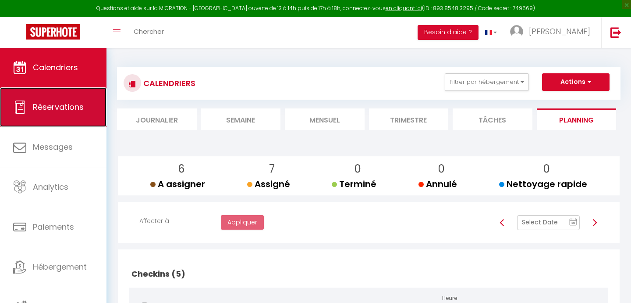
click at [83, 101] on span "Réservations" at bounding box center [58, 106] width 51 height 11
select select "not_cancelled"
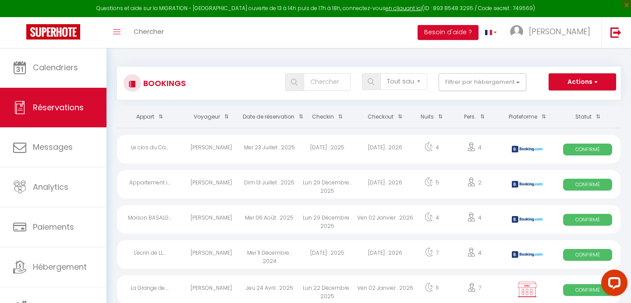
click at [299, 114] on span at bounding box center [299, 116] width 9 height 16
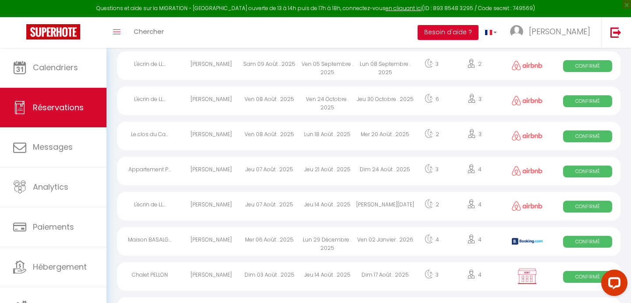
scroll to position [153, 0]
click at [255, 173] on div "Jeu 07 Août . 2025" at bounding box center [270, 171] width 58 height 29
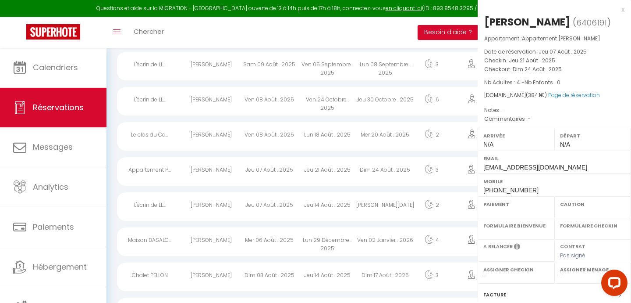
select select "OK"
select select "0"
select select "1"
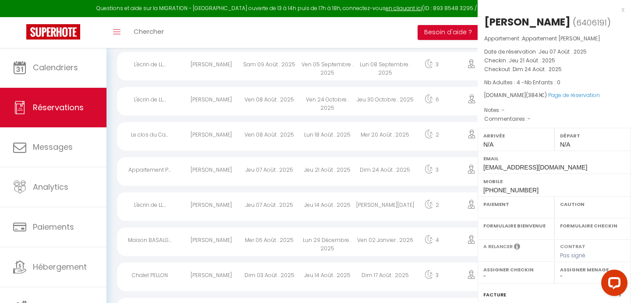
select select
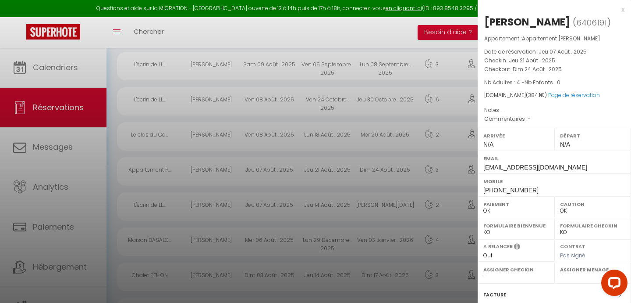
click at [255, 166] on div at bounding box center [315, 151] width 631 height 303
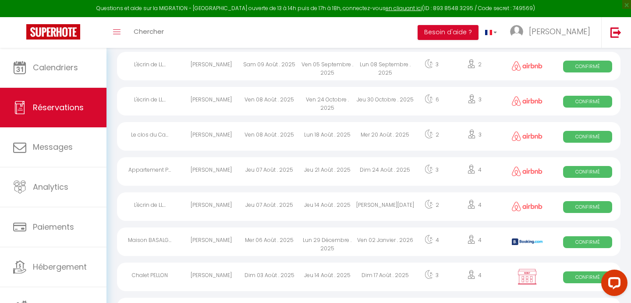
click at [315, 138] on div "Lun 18 Août . 2025" at bounding box center [328, 136] width 58 height 29
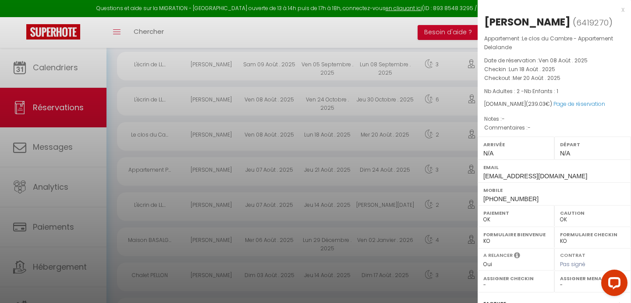
click at [315, 138] on div at bounding box center [315, 151] width 631 height 303
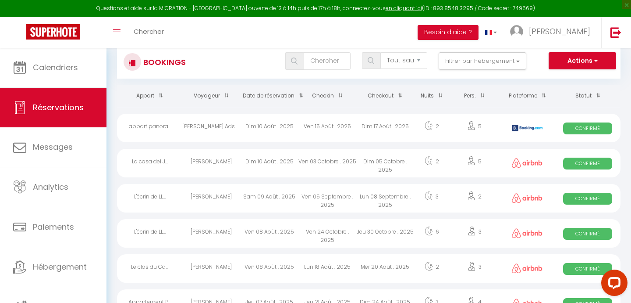
scroll to position [0, 0]
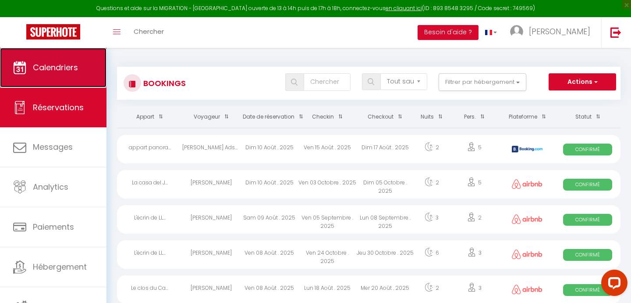
click at [63, 71] on span "Calendriers" at bounding box center [55, 67] width 45 height 11
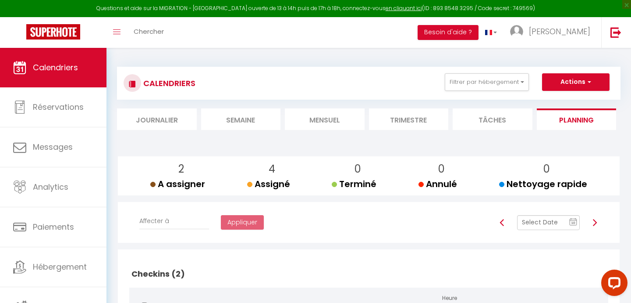
click at [307, 121] on li "Mensuel" at bounding box center [325, 118] width 80 height 21
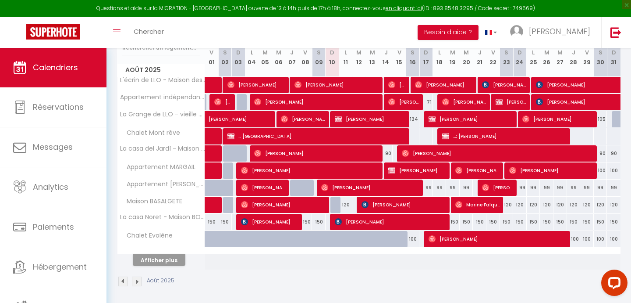
scroll to position [126, 0]
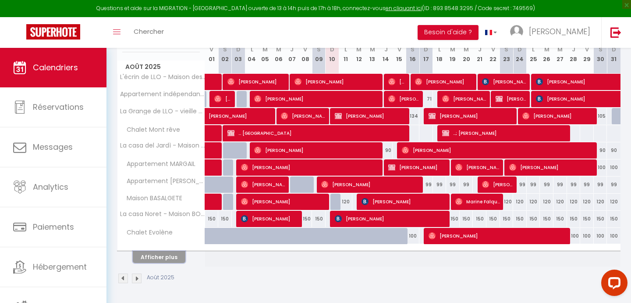
click at [165, 258] on button "Afficher plus" at bounding box center [159, 257] width 53 height 12
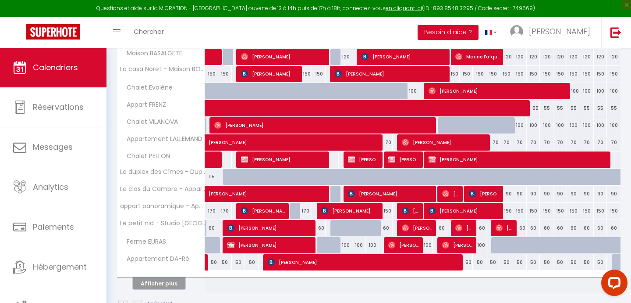
scroll to position [297, 0]
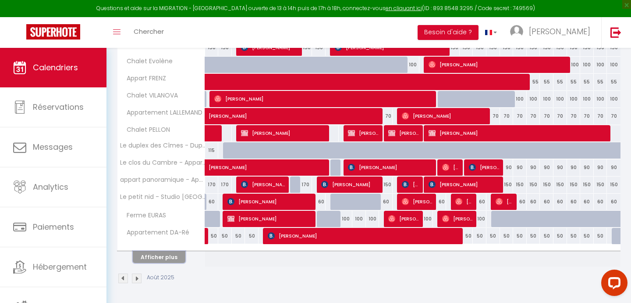
click at [167, 259] on button "Afficher plus" at bounding box center [159, 257] width 53 height 12
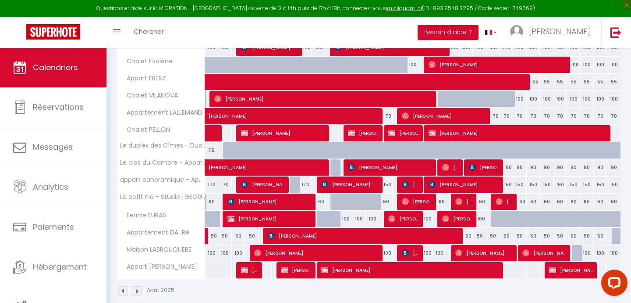
scroll to position [310, 0]
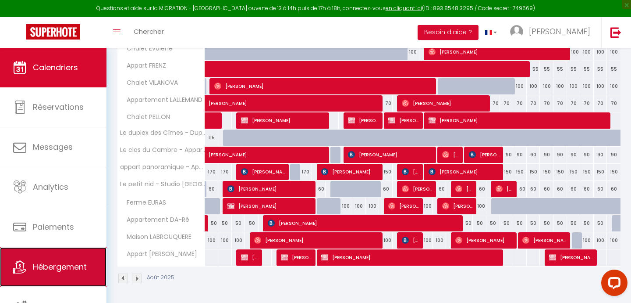
click at [45, 267] on span "Hébergement" at bounding box center [60, 266] width 54 height 11
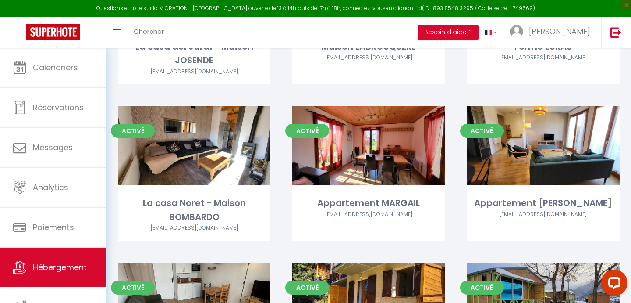
scroll to position [463, 0]
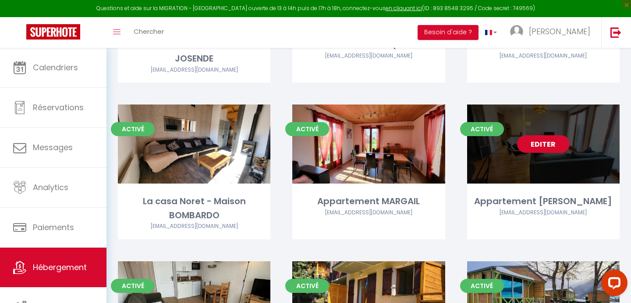
click at [534, 141] on link "Editer" at bounding box center [543, 144] width 53 height 18
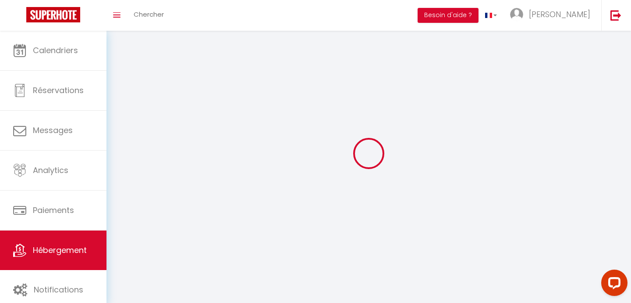
select select
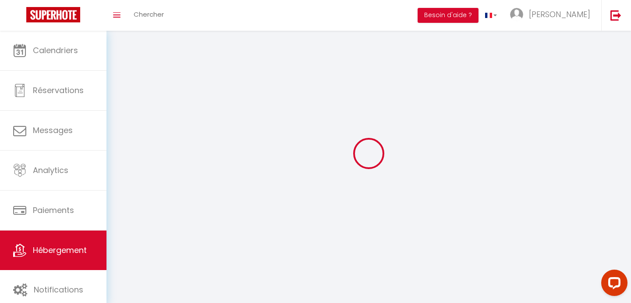
select select "1"
select select
checkbox input "false"
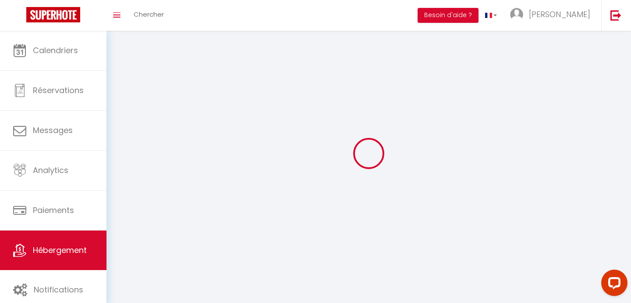
checkbox input "false"
select select "28"
select select
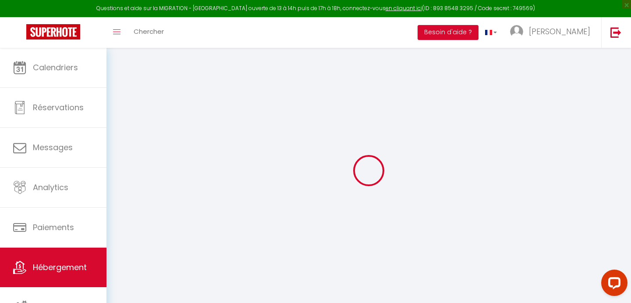
select select
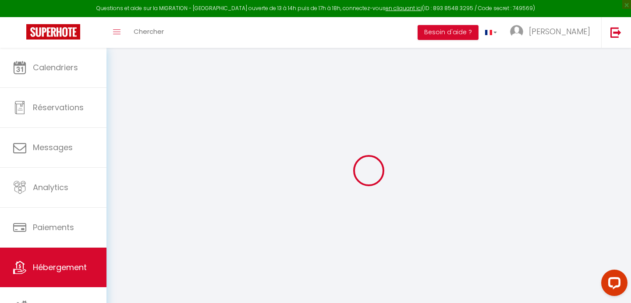
select select
checkbox input "false"
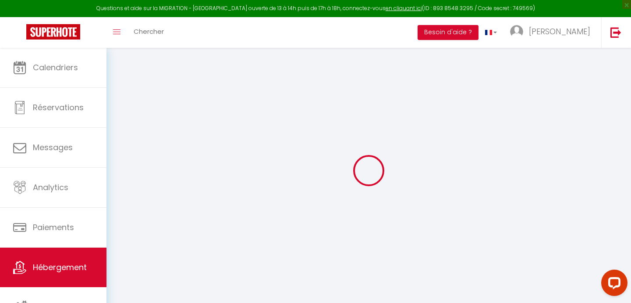
select select
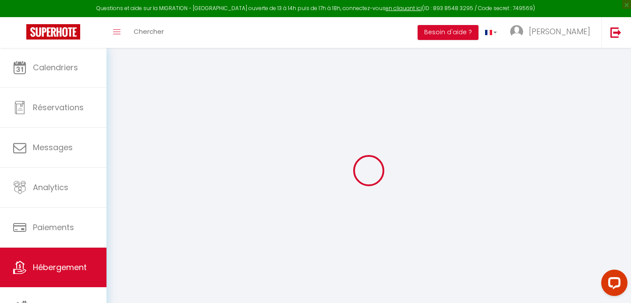
select select
checkbox input "false"
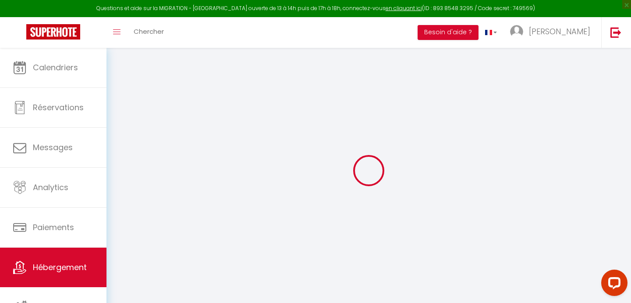
checkbox input "false"
select select
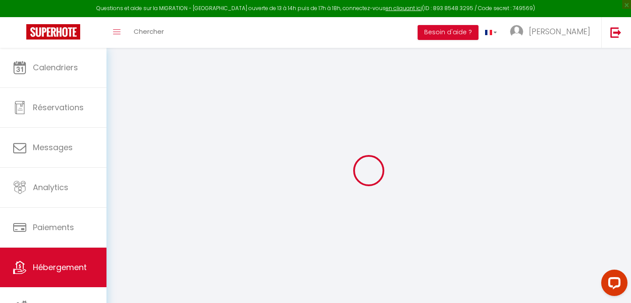
select select
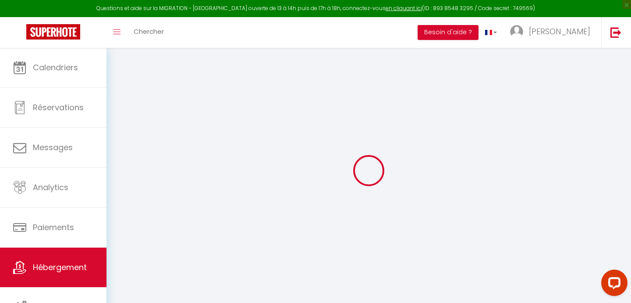
checkbox input "false"
select select
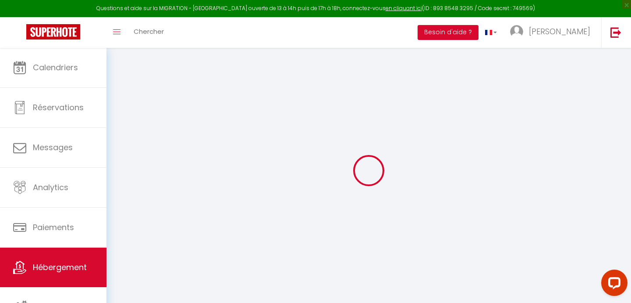
select select
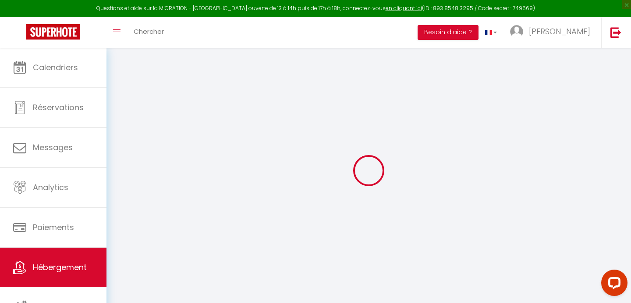
select select
checkbox input "false"
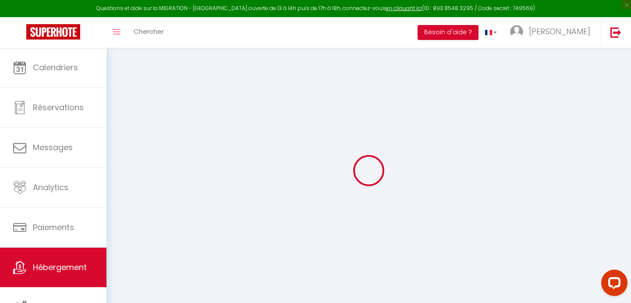
checkbox input "false"
select select
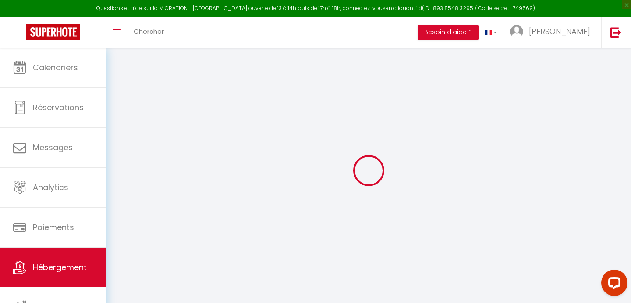
select select
checkbox input "false"
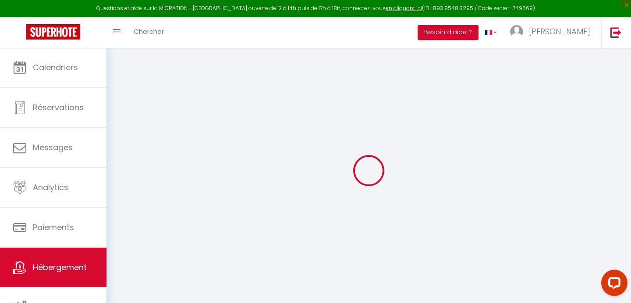
checkbox input "false"
select select
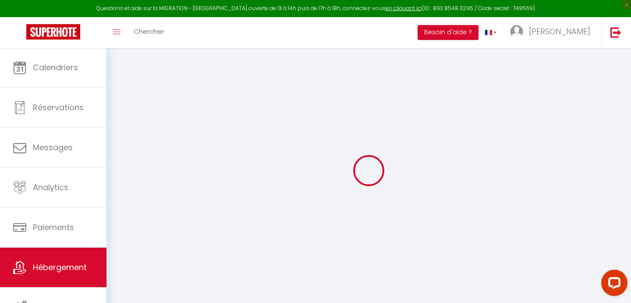
type input "Appartement PEREZ"
type input "Clementine"
type input "PEREZ"
type input "23 av marechal Joffre"
type input "66120"
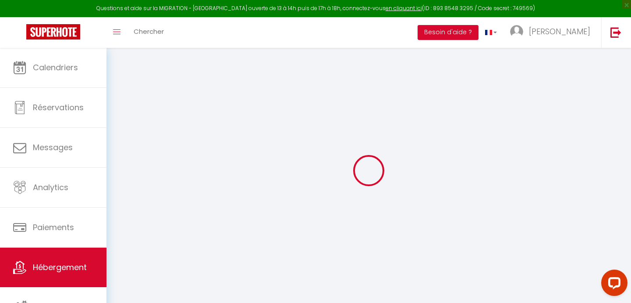
type input "FONT ROMEU"
select select "2"
type input "99"
type input "60"
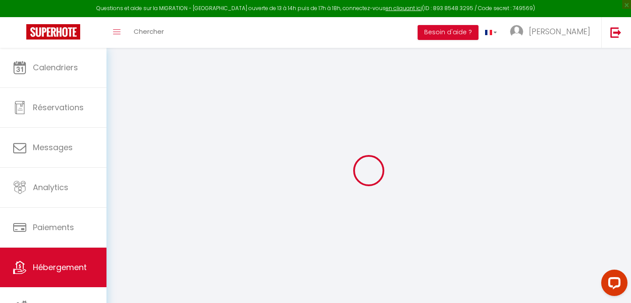
type input "300"
select select
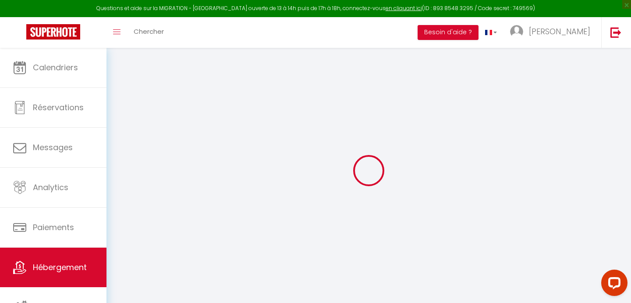
select select
type input "23 av marechal Joffre"
type input "66120"
type input "FONT ROMEU"
type input "clementine-perez@icloud.com"
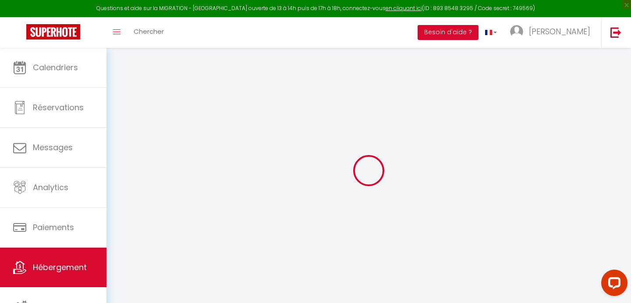
select select "11444"
checkbox input "false"
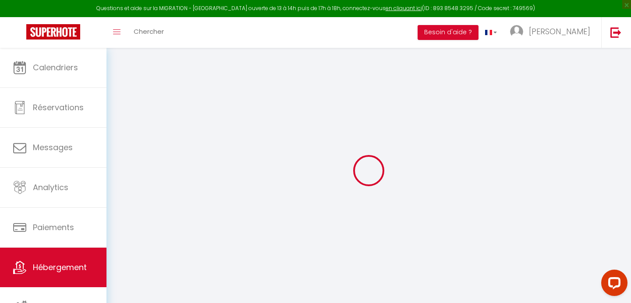
type input "22"
type input "60"
type input "0"
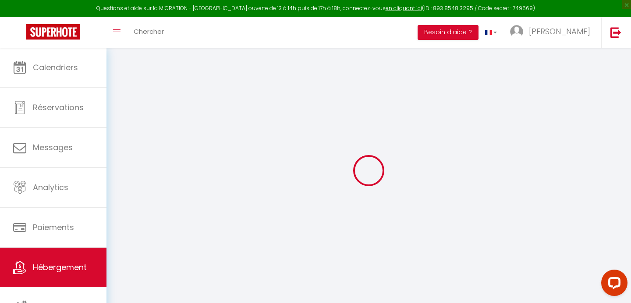
select select
checkbox input "false"
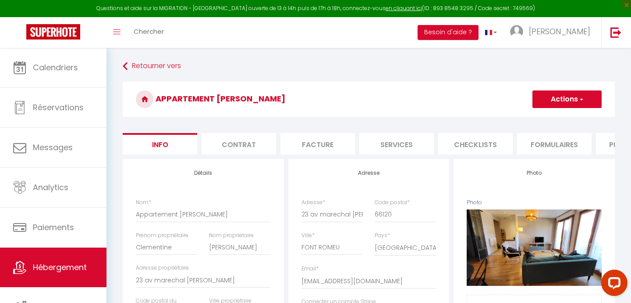
click at [549, 144] on li "Formulaires" at bounding box center [554, 143] width 75 height 21
select select
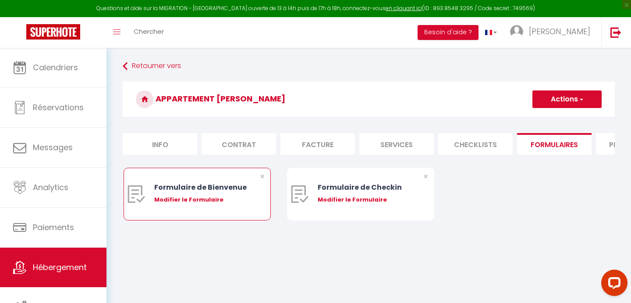
click at [179, 201] on div "Modifier le Formulaire" at bounding box center [203, 199] width 98 height 9
type input "Formulaire de Bienvenue"
type input "Afin de préparer au mieux votre arrivée et recevoir votre Guide de Bienvenue, j…"
select select "[object Object]"
radio input "true"
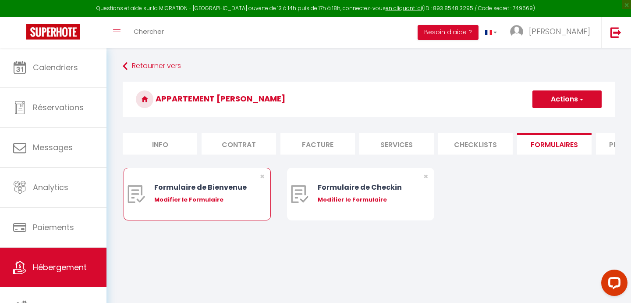
type input "https://superhote.com/confirmation"
select select
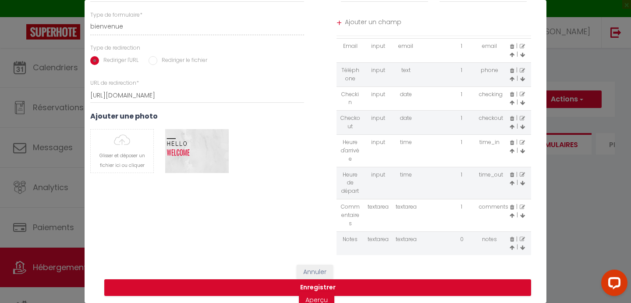
scroll to position [107, 0]
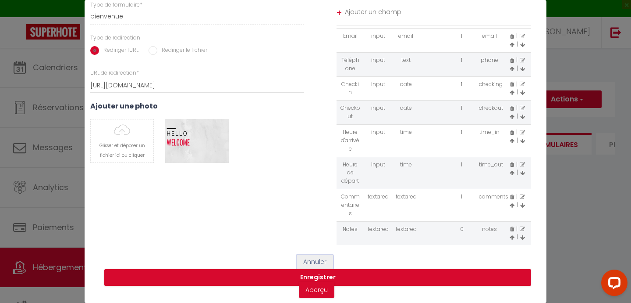
click at [312, 261] on button "Annuler" at bounding box center [315, 261] width 36 height 15
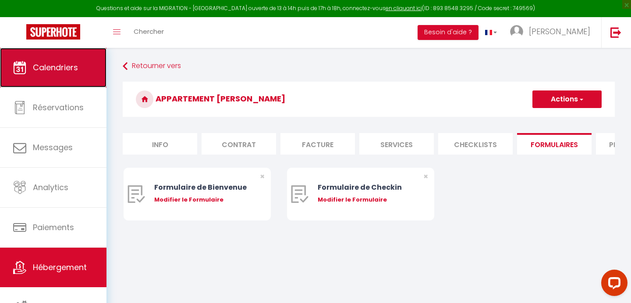
click at [79, 65] on link "Calendriers" at bounding box center [53, 67] width 107 height 39
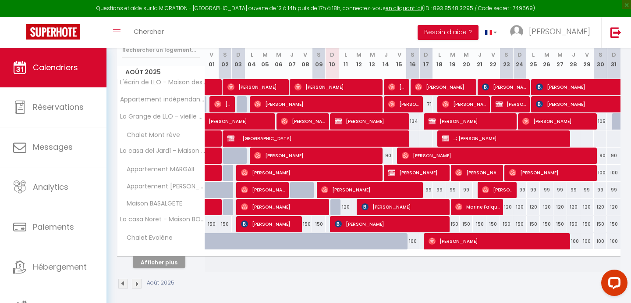
scroll to position [126, 0]
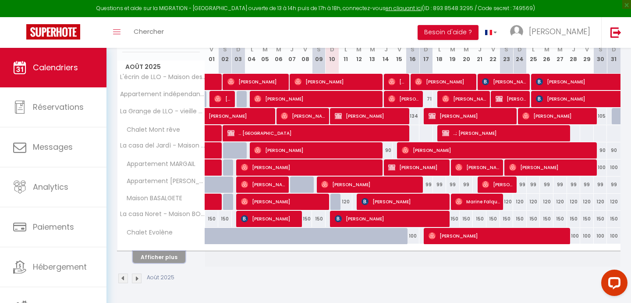
click at [165, 251] on button "Afficher plus" at bounding box center [159, 257] width 53 height 12
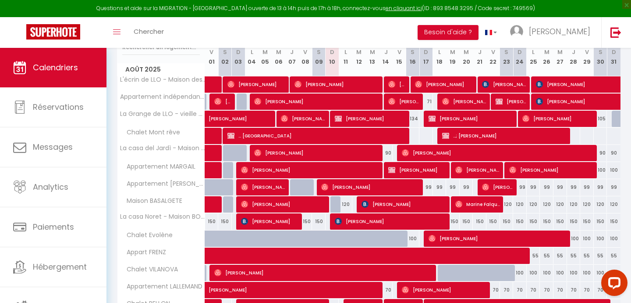
scroll to position [121, 0]
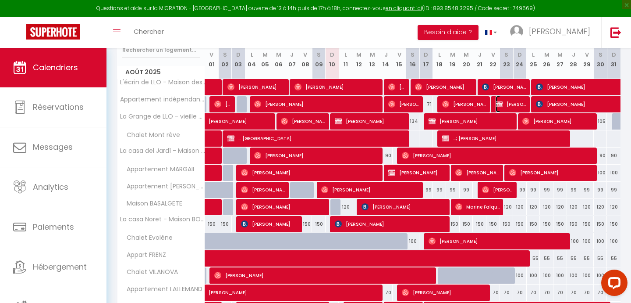
click at [505, 105] on span "Théo DIAZ" at bounding box center [512, 104] width 32 height 17
select select "OK"
select select "KO"
select select "0"
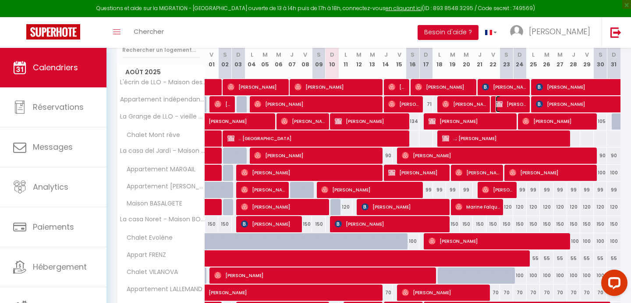
select select "1"
select select
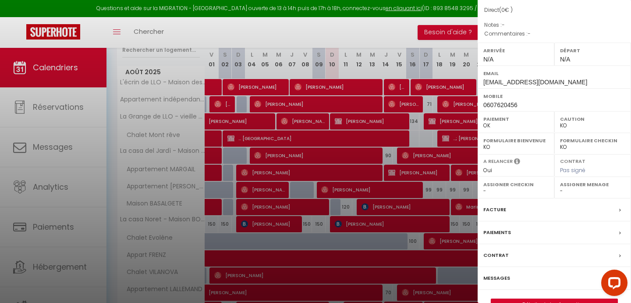
scroll to position [115, 0]
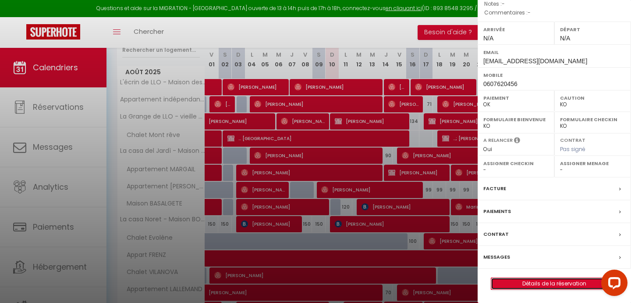
click at [542, 280] on link "Détails de la réservation" at bounding box center [555, 283] width 126 height 11
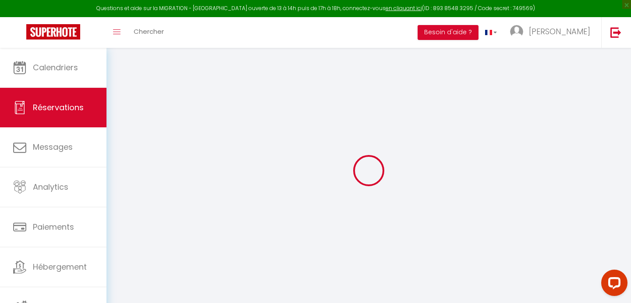
select select
checkbox input "false"
select select
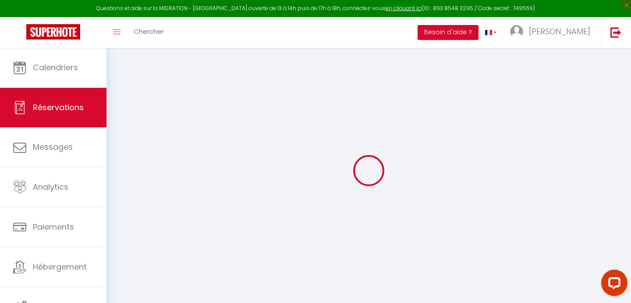
checkbox input "false"
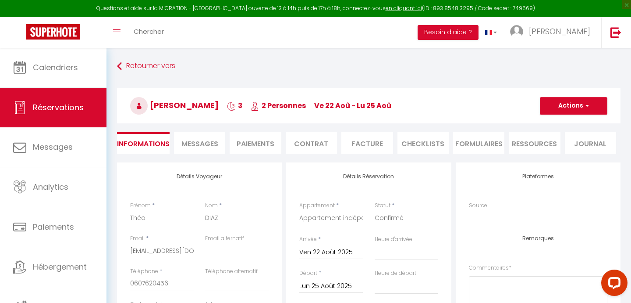
select select
checkbox input "false"
select select
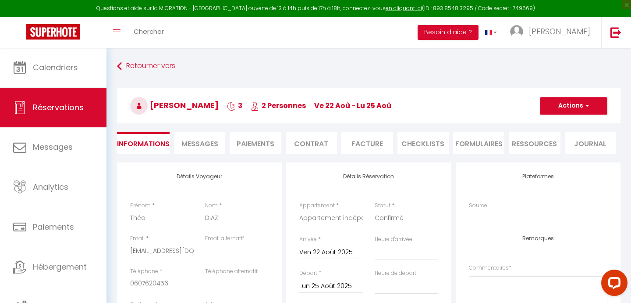
click at [200, 143] on span "Messages" at bounding box center [200, 144] width 37 height 10
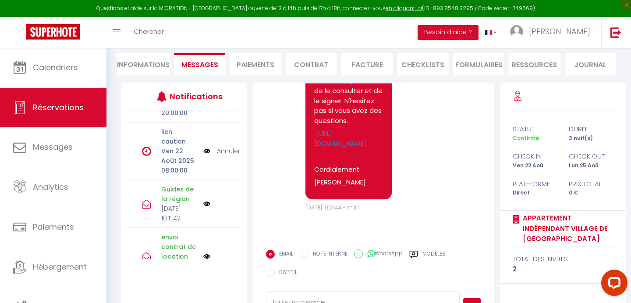
scroll to position [54, 0]
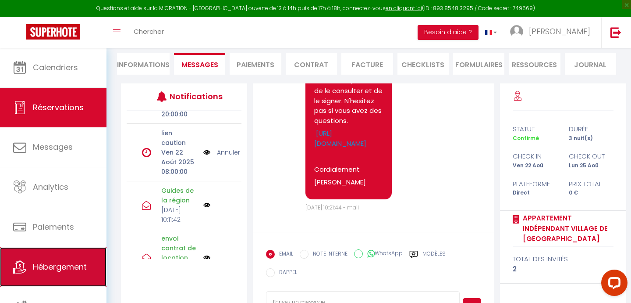
click at [58, 254] on link "Hébergement" at bounding box center [53, 266] width 107 height 39
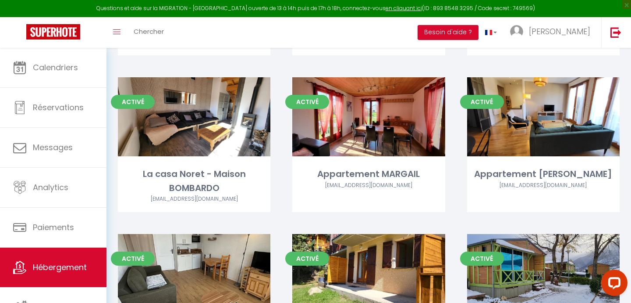
scroll to position [492, 0]
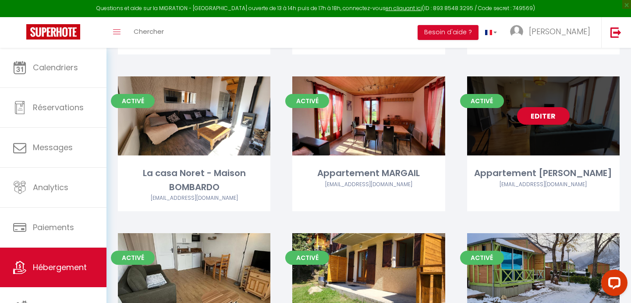
click at [527, 125] on div "Editer" at bounding box center [543, 115] width 153 height 79
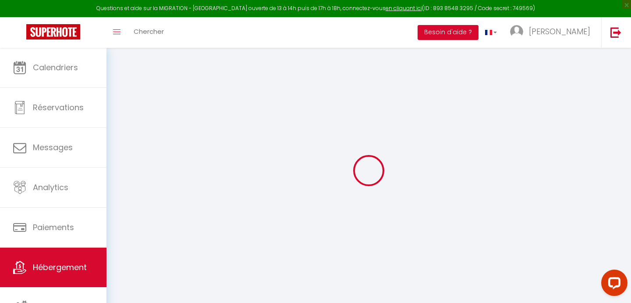
select select
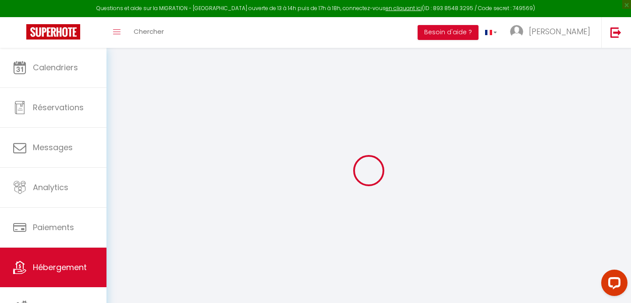
checkbox input "false"
select select
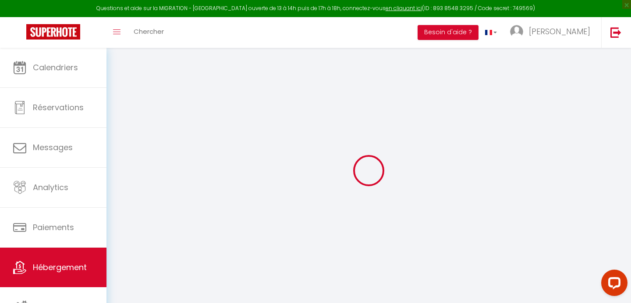
select select
checkbox input "false"
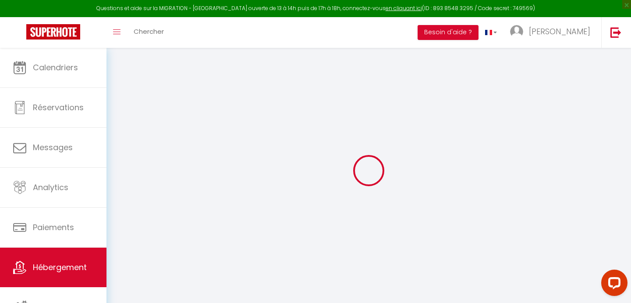
checkbox input "false"
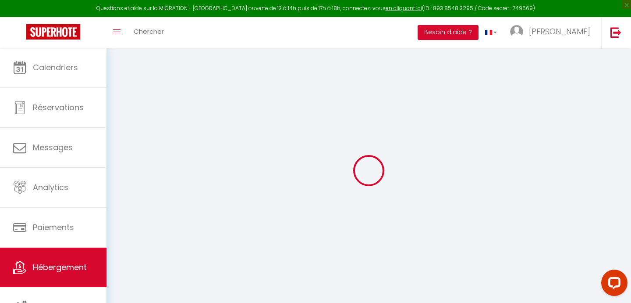
checkbox input "false"
select select "17:00"
select select "23:45"
select select "12:00"
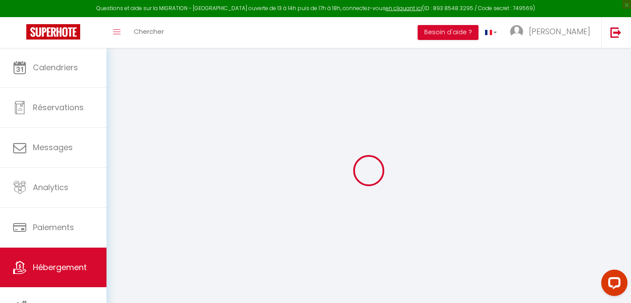
select select "30"
select select "120"
checkbox input "false"
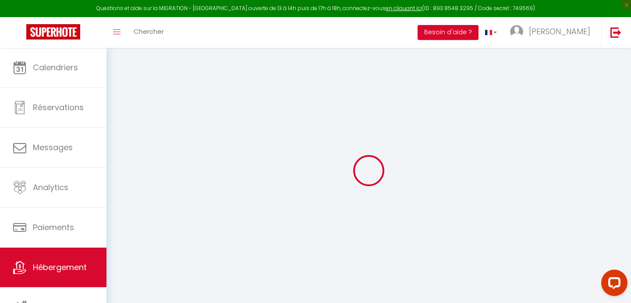
checkbox input "false"
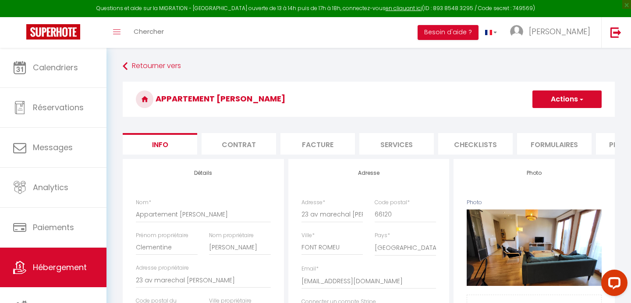
click at [543, 140] on li "Formulaires" at bounding box center [554, 143] width 75 height 21
select select
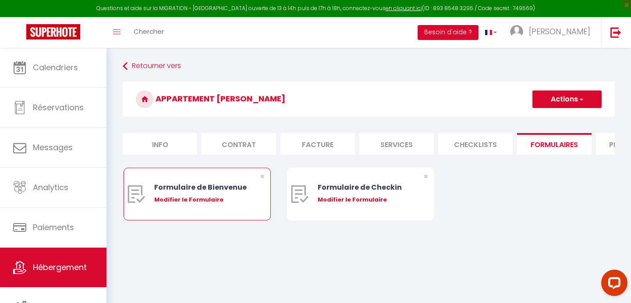
click at [177, 200] on div "Modifier le Formulaire" at bounding box center [203, 199] width 98 height 9
type input "Formulaire de Bienvenue"
type input "Afin de préparer au mieux votre arrivée et recevoir votre Guide de Bienvenue, j…"
select select "[object Object]"
radio input "true"
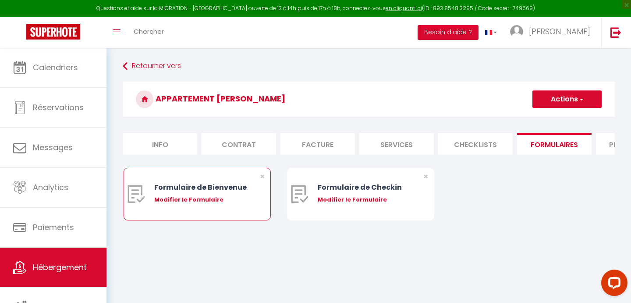
type input "https://superhote.com/confirmation"
select select
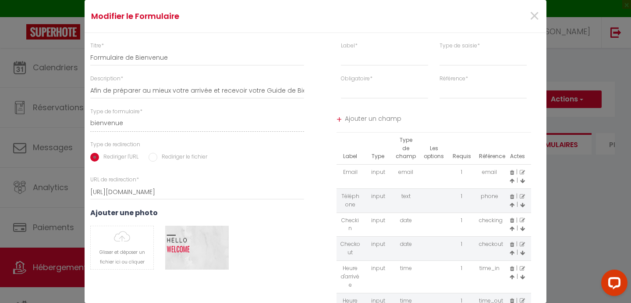
click at [155, 154] on input "Rediriger le fichier" at bounding box center [153, 157] width 9 height 9
radio input "true"
radio input "false"
select select
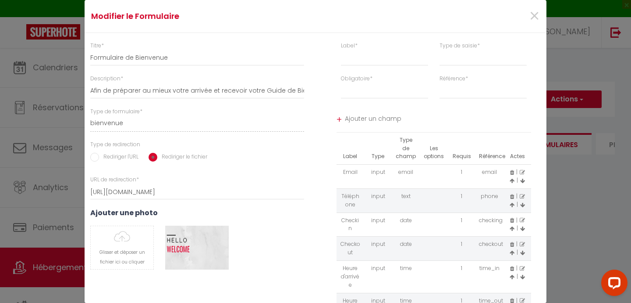
select select
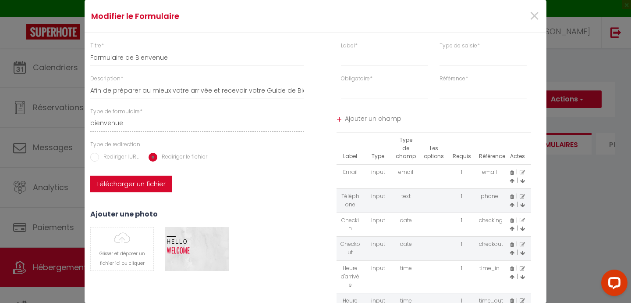
click at [148, 181] on label "Télécharger un fichier" at bounding box center [131, 183] width 82 height 17
click at [90, 175] on input "Télécharger un fichier" at bounding box center [90, 175] width 0 height 0
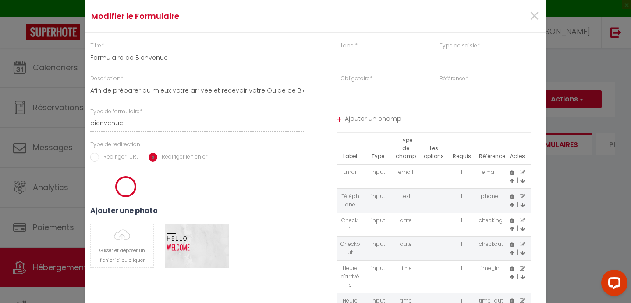
select select
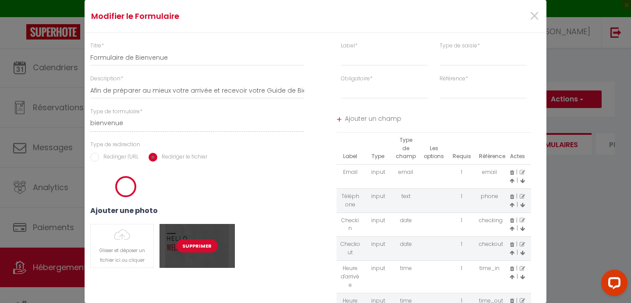
click at [197, 243] on button "Supprimer" at bounding box center [197, 245] width 42 height 13
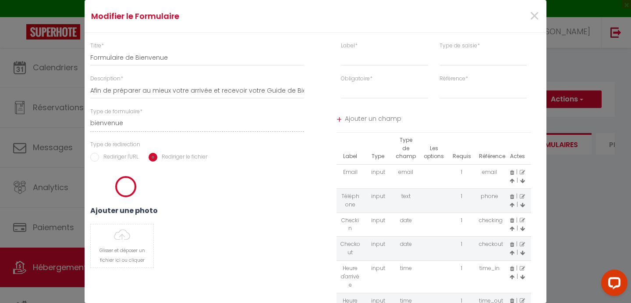
select select
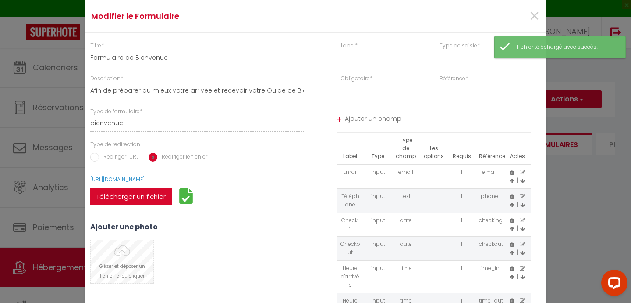
click at [115, 254] on input "file" at bounding box center [122, 261] width 63 height 43
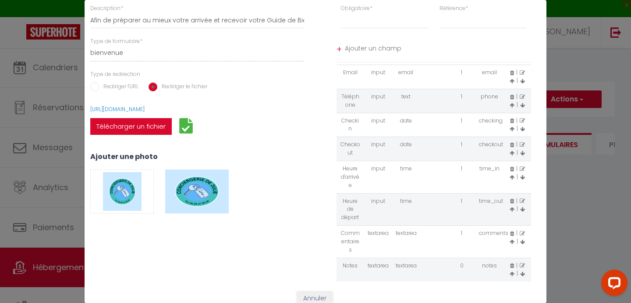
scroll to position [107, 0]
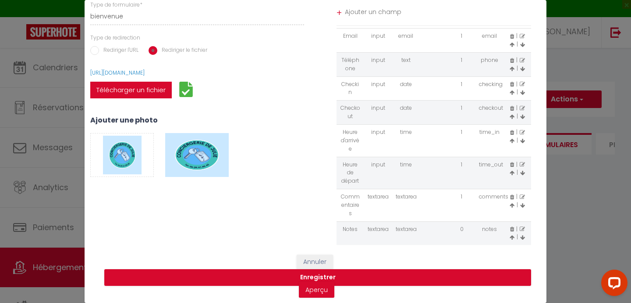
click at [521, 195] on icon at bounding box center [522, 196] width 5 height 5
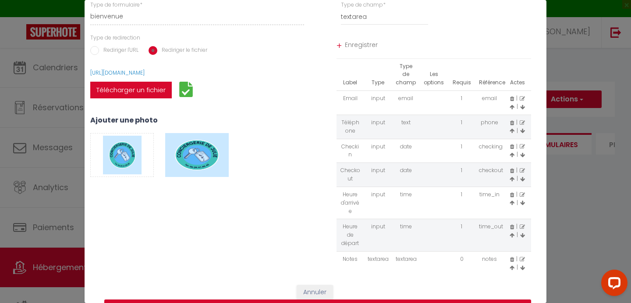
scroll to position [0, 0]
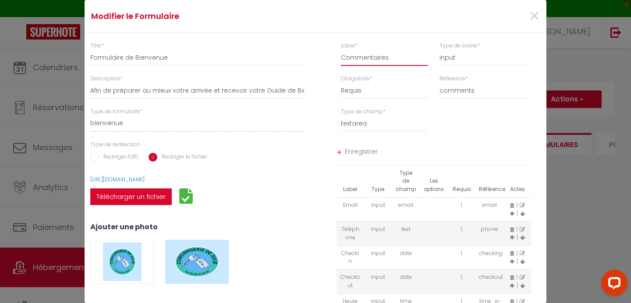
click at [392, 55] on input "Commentaires" at bounding box center [384, 58] width 87 height 16
paste input "(merci de m'indiquer le nombre de lit et si vous avez besoin d'un lit parapluie)"
click at [343, 59] on input "Commentaires(merci de m'indiquer le nombre de lit et si vous avez besoin d'un l…" at bounding box center [384, 58] width 87 height 16
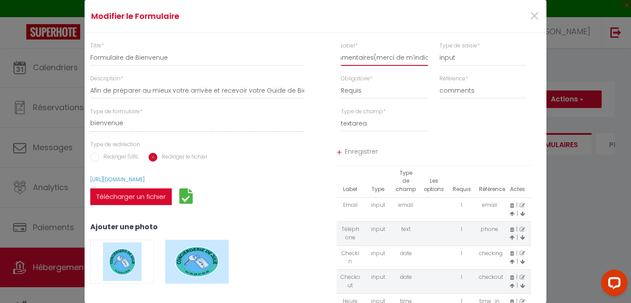
click at [372, 56] on input "Commentaires(merci de m'indiquer le nombre de lit et si vous avez besoin d'un l…" at bounding box center [384, 58] width 87 height 16
click at [359, 148] on span "Enregistrer" at bounding box center [438, 153] width 187 height 16
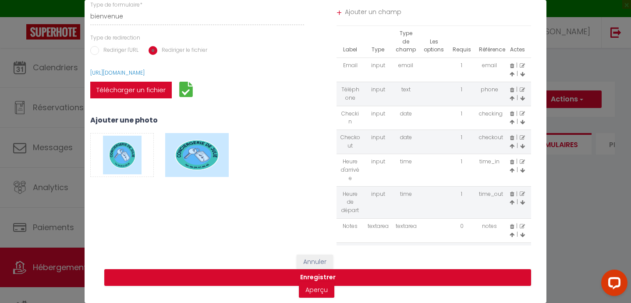
scroll to position [128, 0]
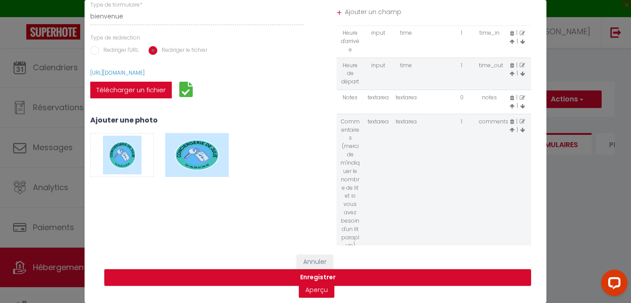
click at [523, 98] on icon at bounding box center [522, 97] width 5 height 5
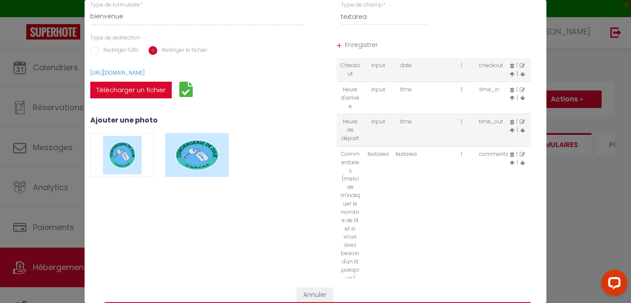
scroll to position [0, 0]
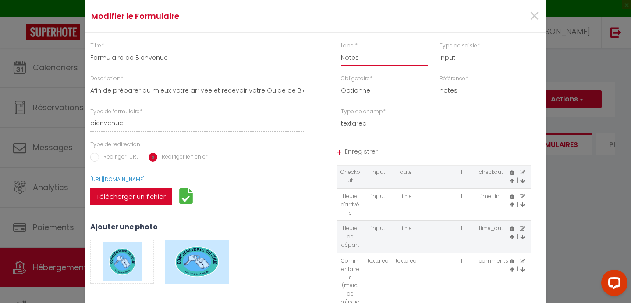
click at [370, 59] on input "Notes" at bounding box center [384, 58] width 87 height 16
paste input "(toute autre information que vous jugerez necessaire)"
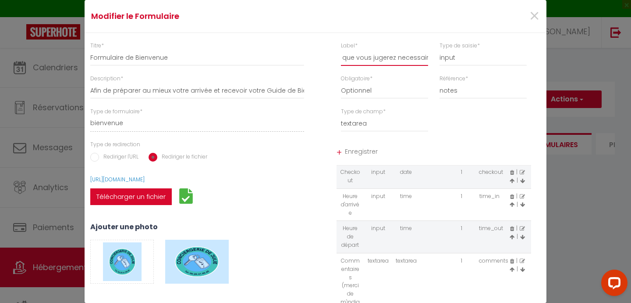
click at [400, 58] on input "Notes(toute autre information que vous jugerez necessaire)" at bounding box center [384, 58] width 87 height 16
click at [351, 59] on input "Notes(toute autre information que vous jugerez nécessaire)" at bounding box center [384, 58] width 87 height 16
click at [358, 150] on span "Enregistrer" at bounding box center [438, 153] width 187 height 16
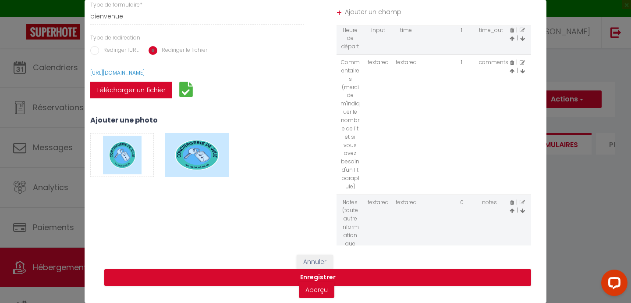
scroll to position [195, 0]
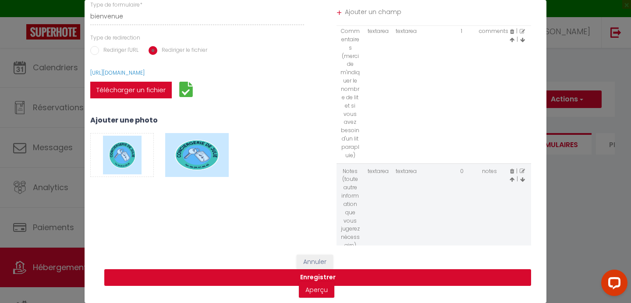
click at [317, 274] on button "Enregistrer" at bounding box center [317, 277] width 427 height 17
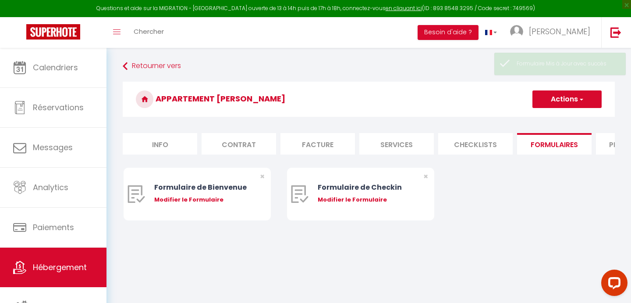
scroll to position [0, 0]
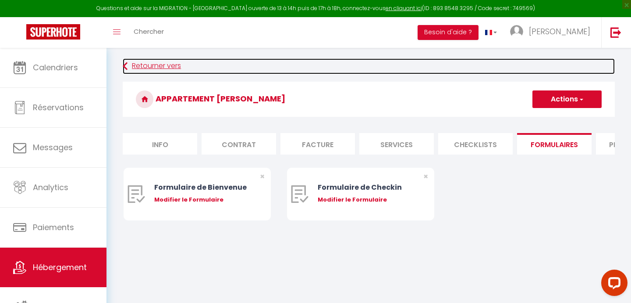
click at [138, 64] on link "Retourner vers" at bounding box center [369, 66] width 492 height 16
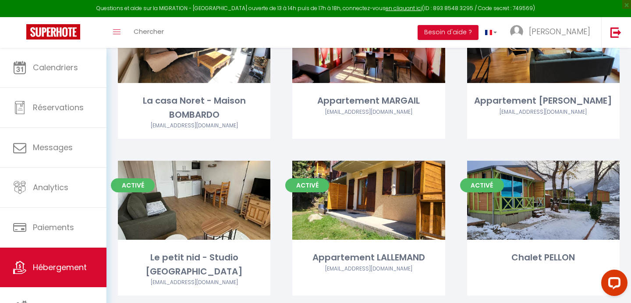
scroll to position [597, 0]
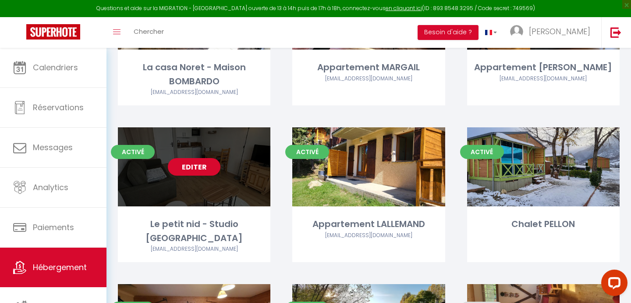
click at [190, 160] on link "Editer" at bounding box center [194, 167] width 53 height 18
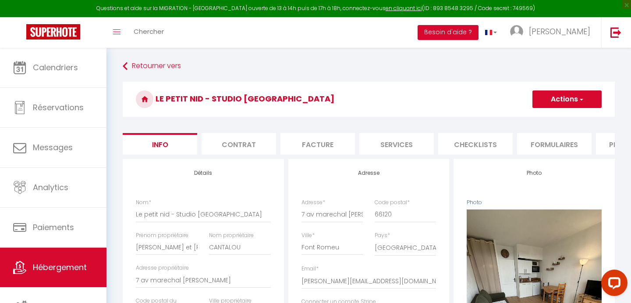
click at [540, 143] on li "Formulaires" at bounding box center [554, 143] width 75 height 21
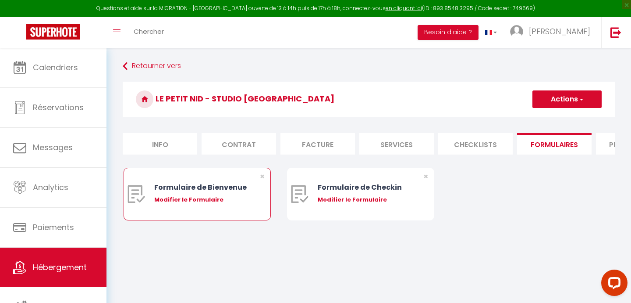
click at [206, 199] on div "Modifier le Formulaire" at bounding box center [203, 199] width 98 height 9
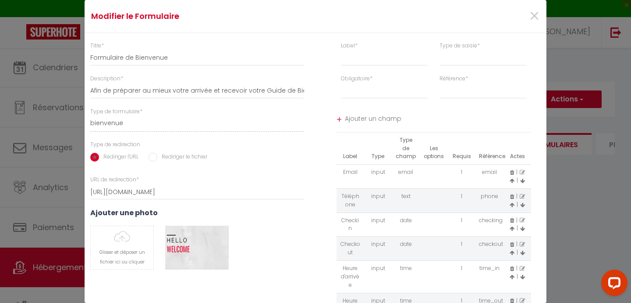
click at [154, 157] on input "Rediriger le fichier" at bounding box center [153, 157] width 9 height 9
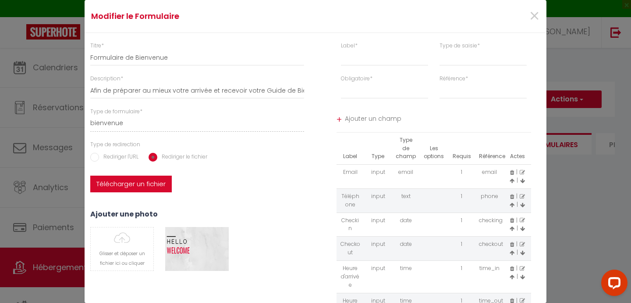
click at [136, 188] on label "Télécharger un fichier" at bounding box center [131, 183] width 82 height 17
click at [90, 175] on input "Télécharger un fichier" at bounding box center [90, 175] width 0 height 0
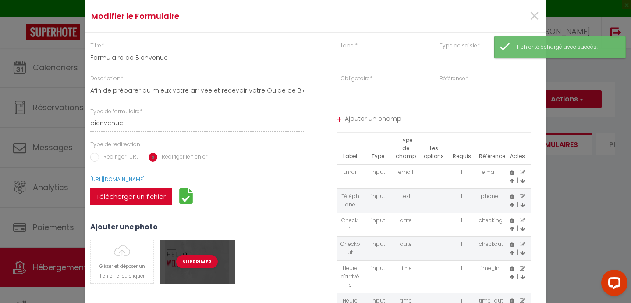
click at [199, 246] on div "Supprimer" at bounding box center [197, 261] width 75 height 44
click at [196, 261] on button "Supprimer" at bounding box center [197, 261] width 42 height 13
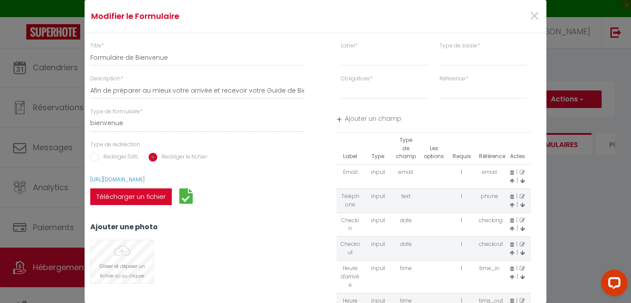
click at [129, 257] on input "file" at bounding box center [122, 261] width 63 height 43
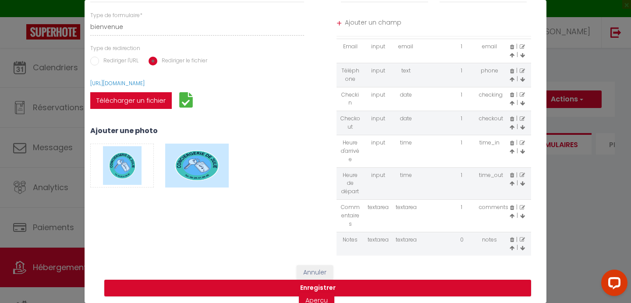
scroll to position [107, 0]
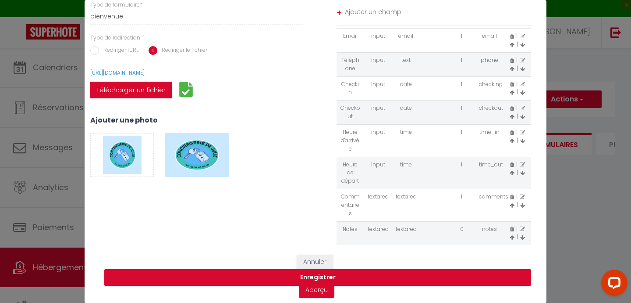
click at [523, 196] on icon at bounding box center [522, 196] width 5 height 5
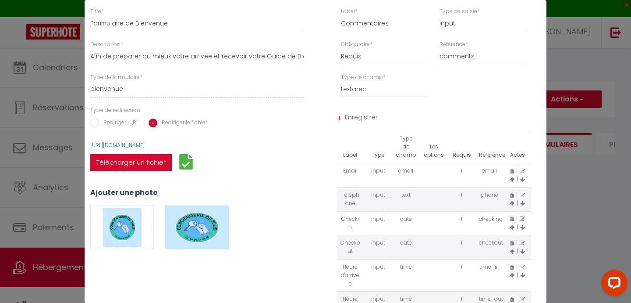
scroll to position [0, 0]
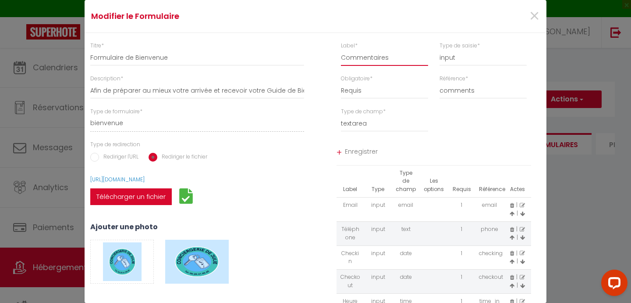
click at [392, 56] on input "Commentaires" at bounding box center [384, 58] width 87 height 16
click at [394, 57] on input "Commentaires" at bounding box center [384, 58] width 87 height 16
click at [393, 57] on input "Commentaires" at bounding box center [384, 58] width 87 height 16
paste input "(merci de m'indiquer le nombre de lit et si vous avez besoin d'un lit parapluie)"
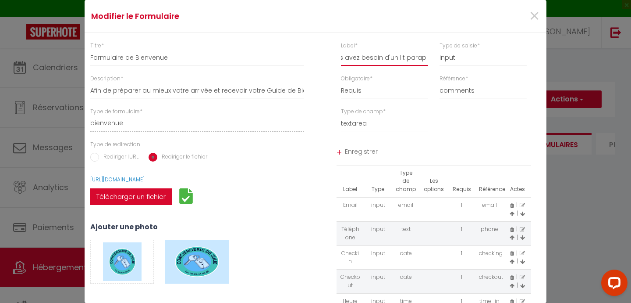
click at [343, 59] on input "Commentaires(merci de m'indiquer le nombre de lit et si vous avez besoin d'un l…" at bounding box center [384, 58] width 87 height 16
click at [353, 151] on span "Enregistrer" at bounding box center [438, 153] width 187 height 16
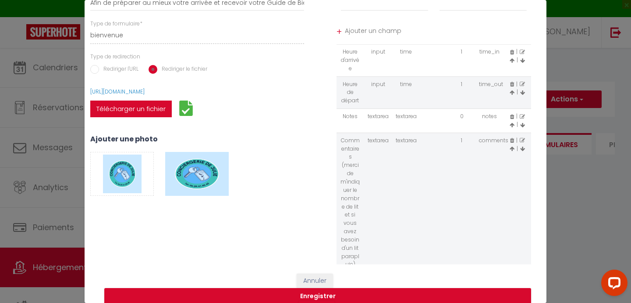
scroll to position [107, 0]
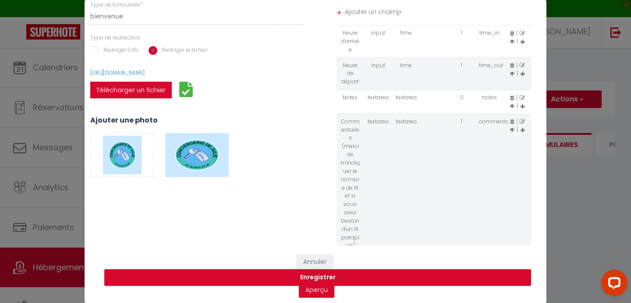
click at [523, 97] on icon at bounding box center [522, 97] width 5 height 5
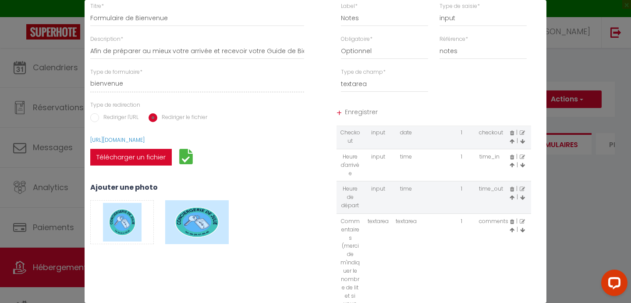
scroll to position [0, 0]
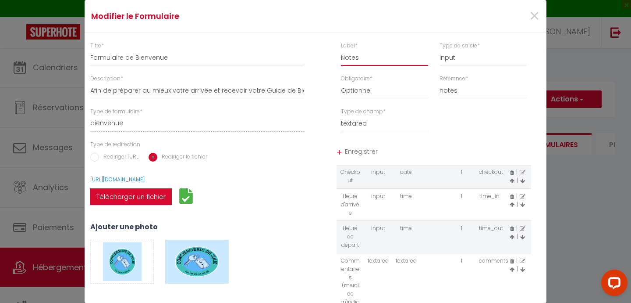
click at [370, 57] on input "Notes" at bounding box center [384, 58] width 87 height 16
paste input "(toute autre information que vous jugerez necessaire)"
click at [401, 58] on input "Notes(toute autre information que vous jugerez necessaire)" at bounding box center [384, 58] width 87 height 16
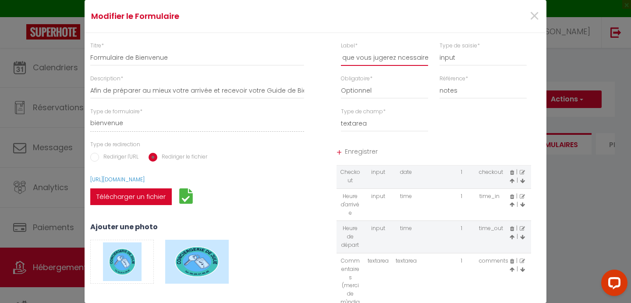
scroll to position [0, 90]
click at [343, 58] on input "Notes(toute autre information que vous jugerez nécessaire)" at bounding box center [384, 58] width 87 height 16
click at [362, 152] on span "Enregistrer" at bounding box center [438, 153] width 187 height 16
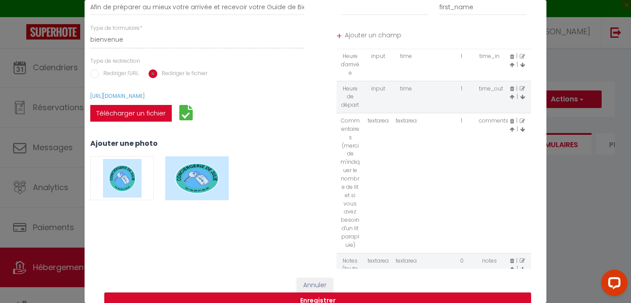
scroll to position [107, 0]
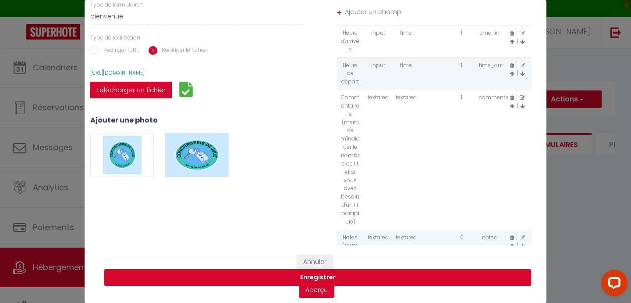
click at [314, 274] on button "Enregistrer" at bounding box center [317, 277] width 427 height 17
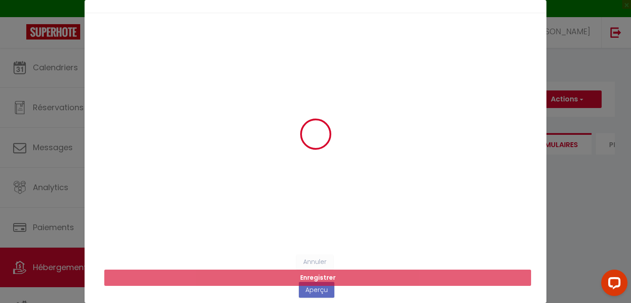
scroll to position [0, 0]
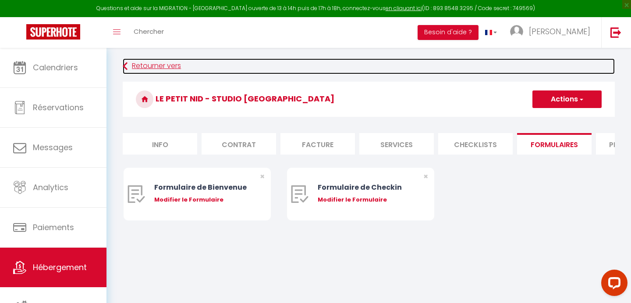
click at [140, 63] on link "Retourner vers" at bounding box center [369, 66] width 492 height 16
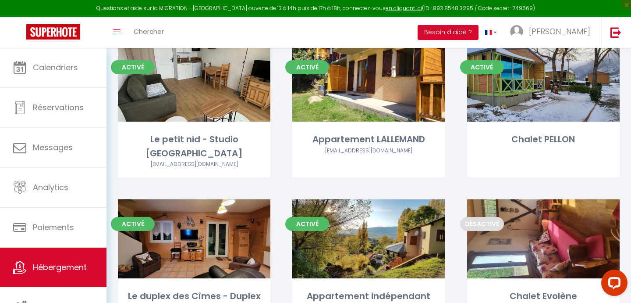
scroll to position [677, 0]
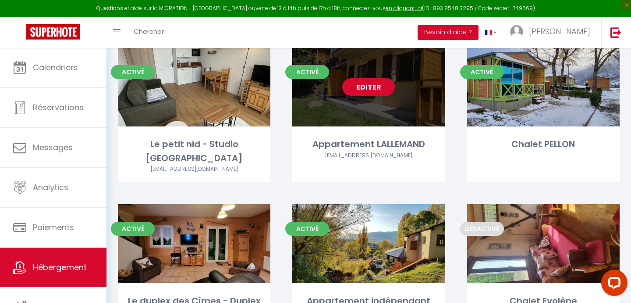
click at [370, 101] on div "Editer" at bounding box center [368, 86] width 153 height 79
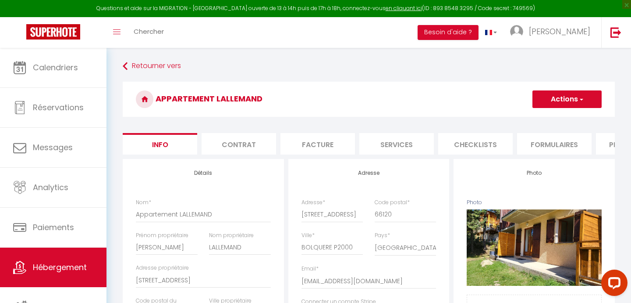
click at [557, 143] on li "Formulaires" at bounding box center [554, 143] width 75 height 21
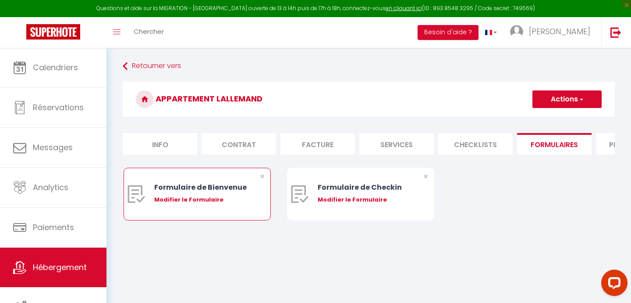
click at [203, 197] on div "Modifier le Formulaire" at bounding box center [203, 199] width 98 height 9
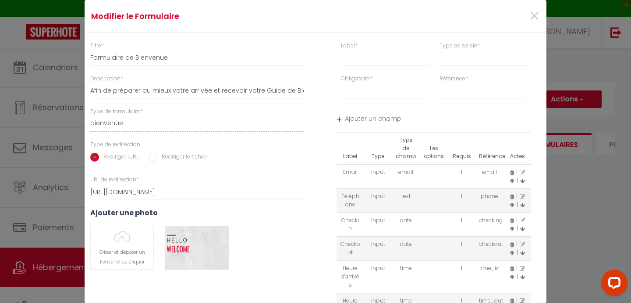
click at [161, 157] on label "Rediriger le fichier" at bounding box center [182, 158] width 50 height 10
click at [157, 157] on input "Rediriger le fichier" at bounding box center [153, 157] width 9 height 9
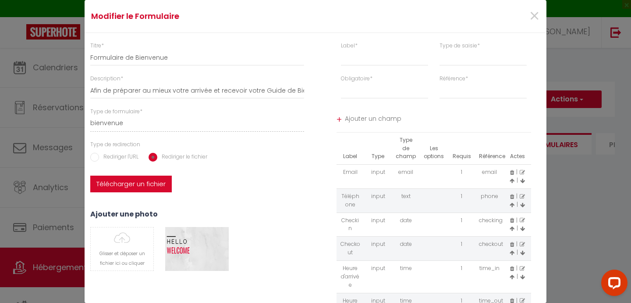
click at [129, 184] on label "Télécharger un fichier" at bounding box center [131, 183] width 82 height 17
click at [90, 175] on input "Télécharger un fichier" at bounding box center [90, 175] width 0 height 0
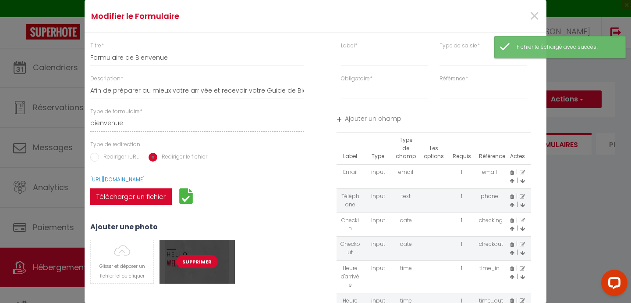
click at [197, 261] on button "Supprimer" at bounding box center [197, 261] width 42 height 13
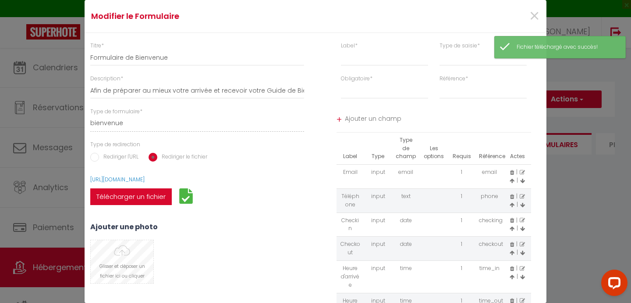
click at [115, 263] on input "file" at bounding box center [122, 261] width 63 height 43
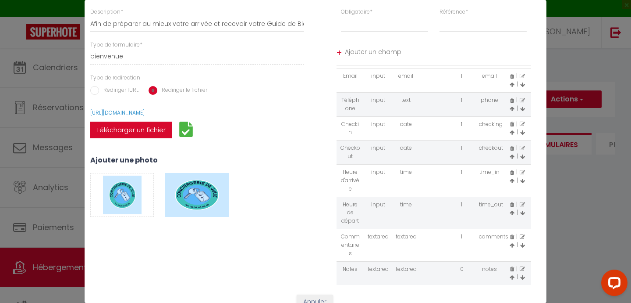
scroll to position [107, 0]
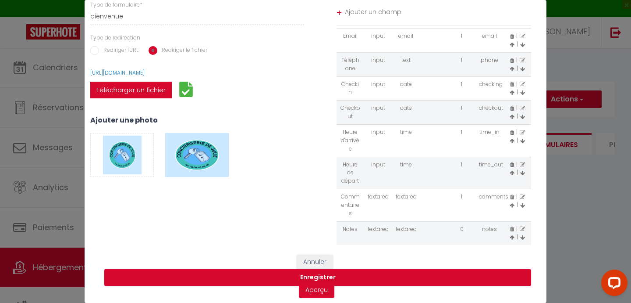
click at [523, 196] on icon at bounding box center [522, 196] width 5 height 5
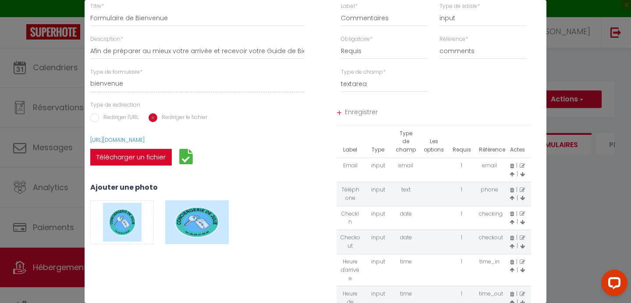
scroll to position [0, 0]
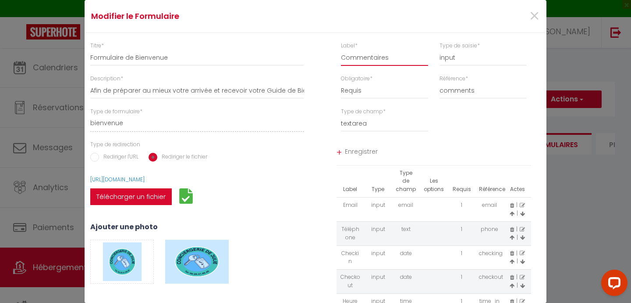
click at [395, 60] on input "Commentaires" at bounding box center [384, 58] width 87 height 16
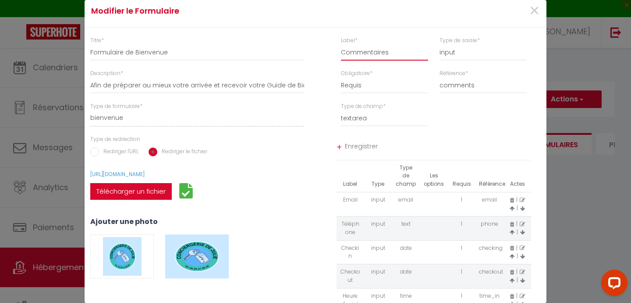
paste input "(merci de m'indiquer le nombre de lit et si vous avez besoin d'un lit parapluie)"
click at [343, 53] on input "Commentaires(merci de m'indiquer le nombre de lit et si vous avez besoin d'un l…" at bounding box center [384, 53] width 87 height 16
click at [360, 148] on span "Enregistrer" at bounding box center [438, 147] width 187 height 16
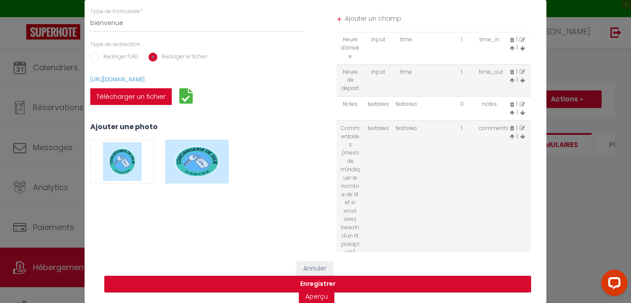
scroll to position [107, 0]
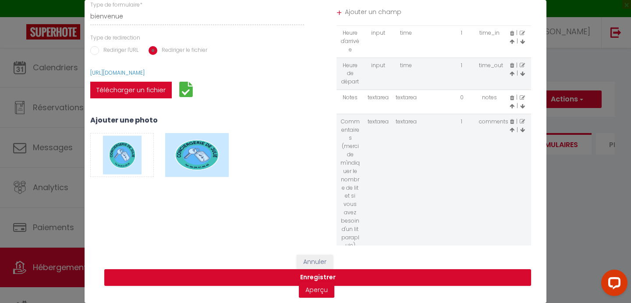
click at [524, 98] on icon at bounding box center [522, 97] width 5 height 5
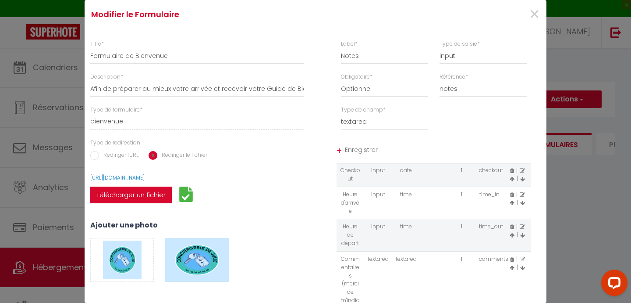
scroll to position [0, 0]
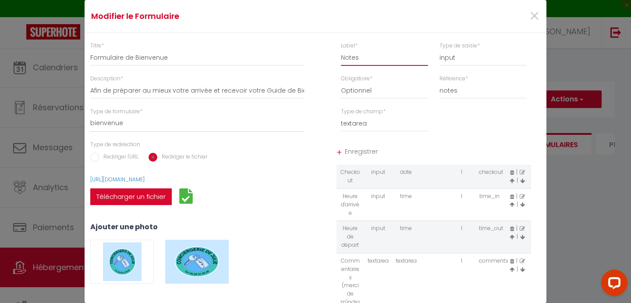
click at [366, 57] on input "Notes" at bounding box center [384, 58] width 87 height 16
click at [365, 57] on input "Notes" at bounding box center [384, 58] width 87 height 16
paste input "(toute autre information que vous jugerez necessaire)"
click at [399, 57] on input "Notes(toute autre information que vous jugerez necessaire)" at bounding box center [384, 58] width 87 height 16
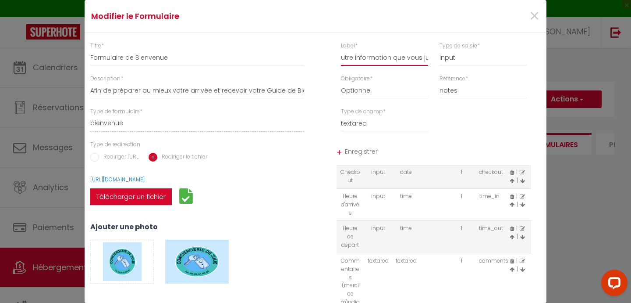
scroll to position [0, 0]
click at [358, 154] on span "Enregistrer" at bounding box center [438, 153] width 187 height 16
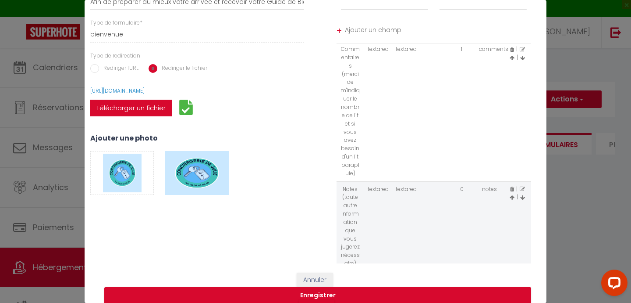
scroll to position [107, 0]
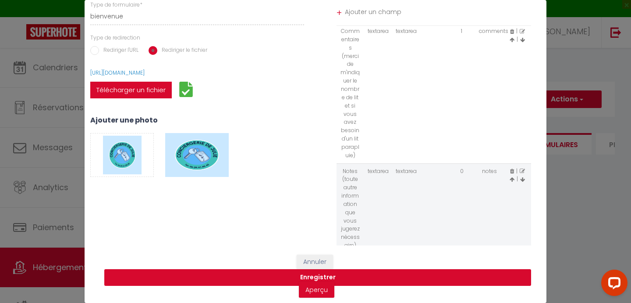
click at [318, 278] on button "Enregistrer" at bounding box center [317, 277] width 427 height 17
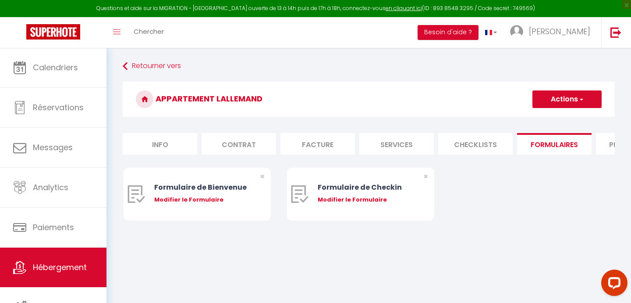
scroll to position [0, 0]
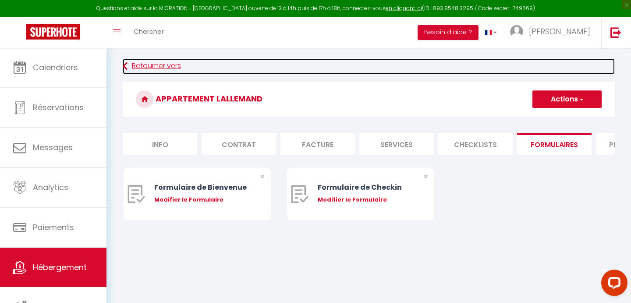
click at [143, 64] on link "Retourner vers" at bounding box center [369, 66] width 492 height 16
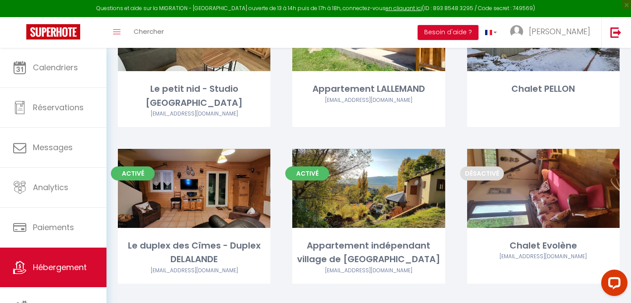
scroll to position [743, 0]
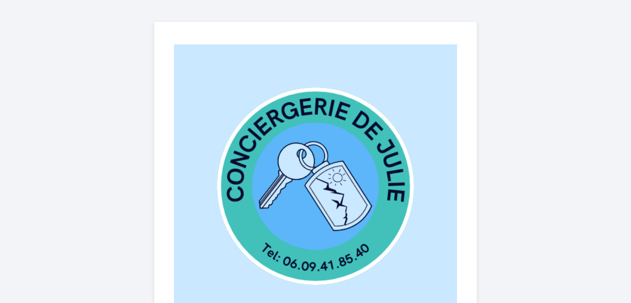
select select
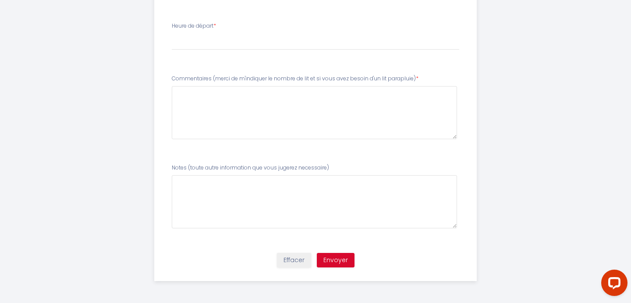
drag, startPoint x: 213, startPoint y: 78, endPoint x: 415, endPoint y: 80, distance: 202.2
click at [415, 80] on label "Commentaires (merci de m'indiquer le nombre de lit et si vous avez besoin d'un …" at bounding box center [295, 79] width 247 height 8
copy label "(merci de m'indiquer le nombre de lit et si vous avez besoin d'un lit parapluie)"
drag, startPoint x: 189, startPoint y: 168, endPoint x: 215, endPoint y: 165, distance: 26.1
click at [215, 165] on label "Notes (toute autre information que vous jugerez necessaire)" at bounding box center [250, 168] width 157 height 8
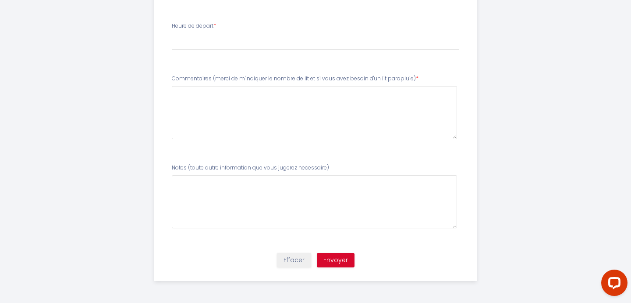
drag, startPoint x: 188, startPoint y: 168, endPoint x: 331, endPoint y: 168, distance: 143.4
click at [331, 168] on div "Notes (toute autre information que vous jugerez necessaire)" at bounding box center [316, 196] width 288 height 64
copy label "(toute autre information que vous jugerez necessaire)"
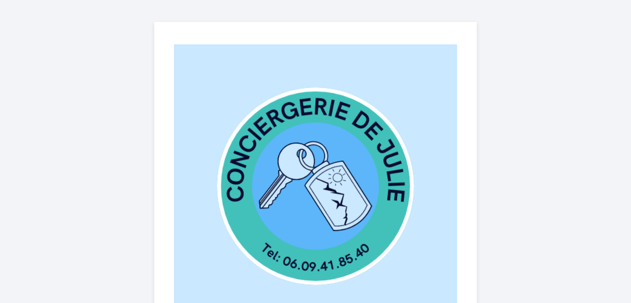
select select
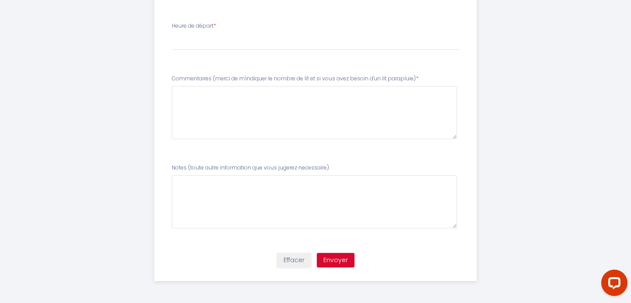
click at [212, 78] on label "Commentaires (merci de m'indiquer le nombre de lit et si vous avez besoin d'un …" at bounding box center [295, 79] width 247 height 8
drag, startPoint x: 212, startPoint y: 78, endPoint x: 414, endPoint y: 78, distance: 202.1
click at [414, 78] on label "Commentaires (merci de m'indiquer le nombre de lit et si vous avez besoin d'un …" at bounding box center [295, 79] width 247 height 8
copy label "(merci de m'indiquer le nombre de lit et si vous avez besoin d'un lit parapluie)"
drag, startPoint x: 189, startPoint y: 168, endPoint x: 328, endPoint y: 165, distance: 139.9
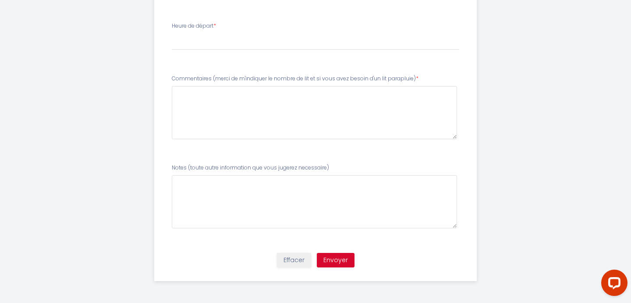
click at [328, 165] on label "Notes (toute autre information que vous jugerez necessaire)" at bounding box center [250, 168] width 157 height 8
copy label "(toute autre information que vous jugerez necessaire)"
drag, startPoint x: 213, startPoint y: 78, endPoint x: 415, endPoint y: 77, distance: 202.1
click at [415, 77] on label "Commentaires (merci de m'indiquer le nombre de lit et si vous avez besoin d'un …" at bounding box center [295, 79] width 247 height 8
copy label "(merci de m'indiquer le nombre de lit et si vous avez besoin d'un lit parapluie)"
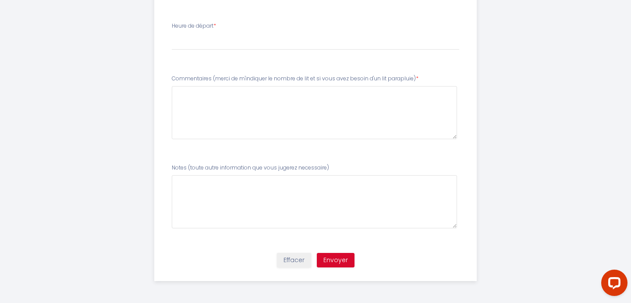
drag, startPoint x: 188, startPoint y: 168, endPoint x: 331, endPoint y: 170, distance: 143.0
click at [331, 170] on div "Notes (toute autre information que vous jugerez necessaire)" at bounding box center [316, 196] width 288 height 64
copy label "(toute autre information que vous jugerez necessaire)"
